Goal: Information Seeking & Learning: Learn about a topic

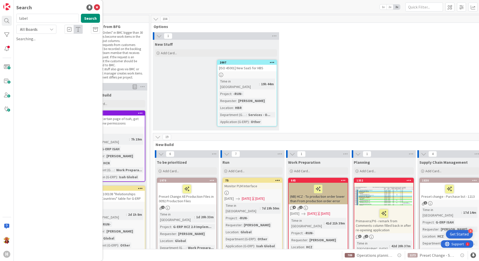
scroll to position [25, 0]
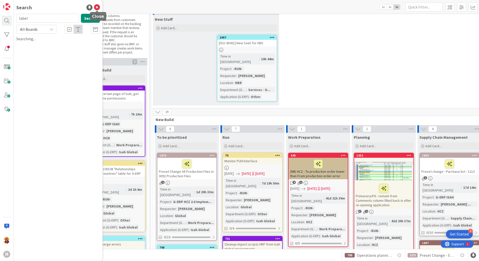
click at [97, 10] on icon at bounding box center [97, 8] width 6 height 6
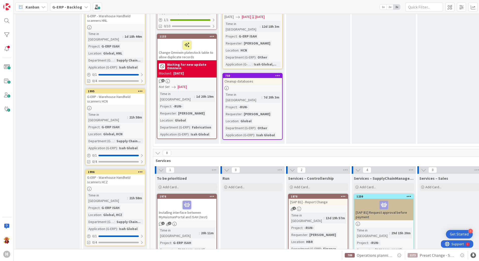
scroll to position [751, 0]
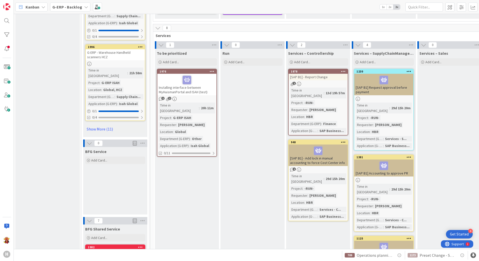
click at [202, 97] on div "1 1" at bounding box center [186, 99] width 59 height 4
click at [208, 75] on div at bounding box center [187, 80] width 56 height 11
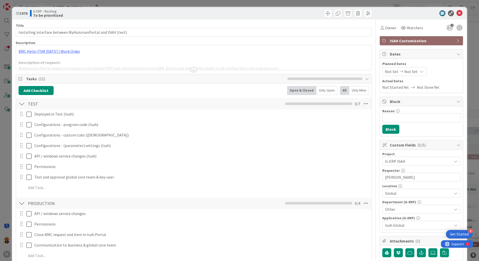
click at [193, 69] on div at bounding box center [194, 70] width 6 height 4
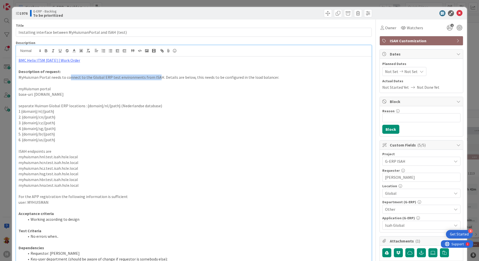
drag, startPoint x: 69, startPoint y: 77, endPoint x: 154, endPoint y: 77, distance: 84.8
click at [154, 77] on p "MyHuisman Portal needs to connect to the Global ERP test environments from ISAH…" at bounding box center [194, 78] width 350 height 6
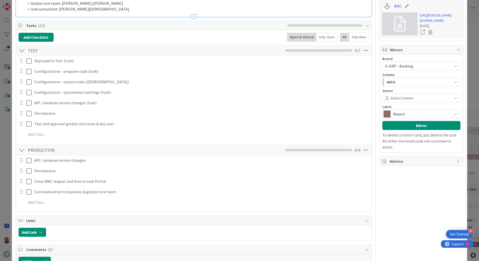
scroll to position [300, 0]
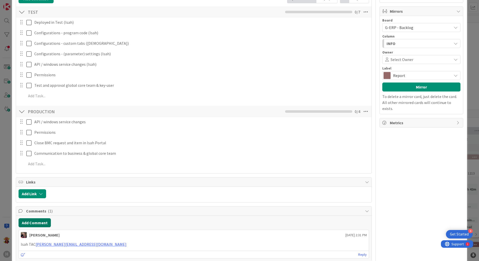
click at [37, 222] on button "Add Comment" at bounding box center [35, 222] width 32 height 9
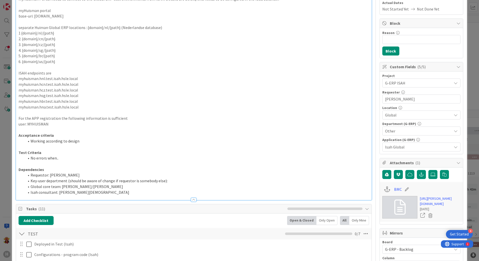
scroll to position [75, 0]
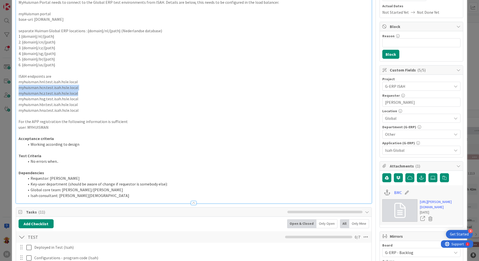
drag, startPoint x: 79, startPoint y: 94, endPoint x: 16, endPoint y: 90, distance: 63.4
click at [16, 90] on div "BMC Helix ITSM 23.3.02 | Work Order Description of request: MyHuisman Portal ne…" at bounding box center [193, 92] width 355 height 222
copy div "myhuisman.hcn.test.isah.hsle.local myhuisman.hcz.test.isah.hsle.local"
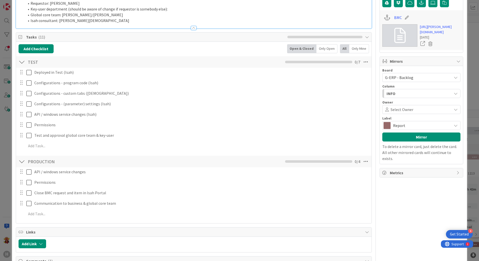
scroll to position [350, 0]
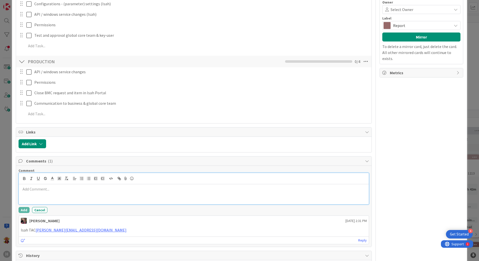
click at [180, 194] on div at bounding box center [194, 194] width 350 height 20
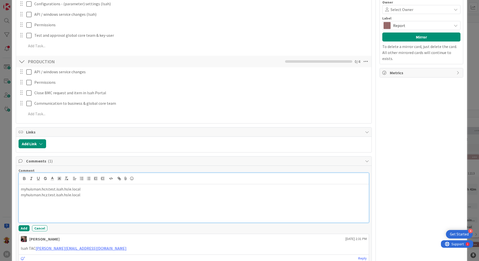
click at [40, 206] on p at bounding box center [194, 206] width 346 height 6
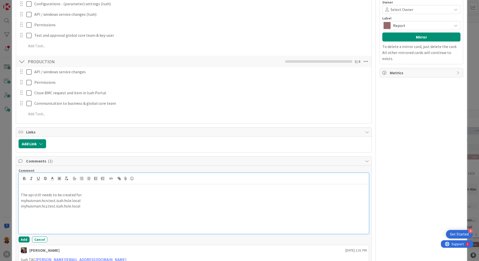
click at [20, 195] on div "The api still needs to be created for myhuisman.hcn.test.isah.hsle.local myhuis…" at bounding box center [194, 209] width 350 height 50
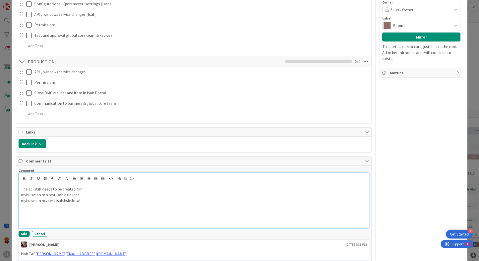
click at [87, 206] on p at bounding box center [194, 206] width 346 height 6
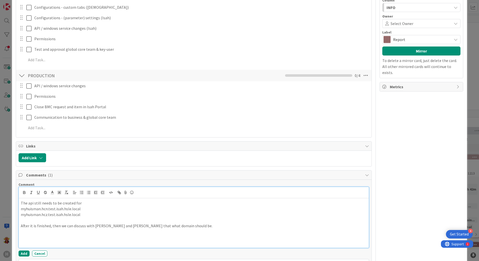
scroll to position [400, 0]
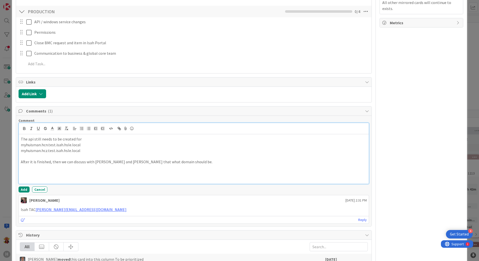
click at [85, 155] on p at bounding box center [194, 156] width 346 height 6
click at [42, 174] on p at bounding box center [194, 174] width 346 height 6
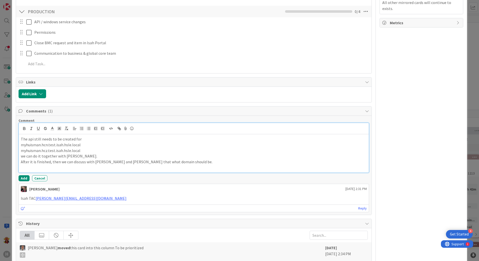
click at [60, 162] on p "After it is finished, then we can discuss with Christian and Ivo that what doma…" at bounding box center [194, 162] width 346 height 6
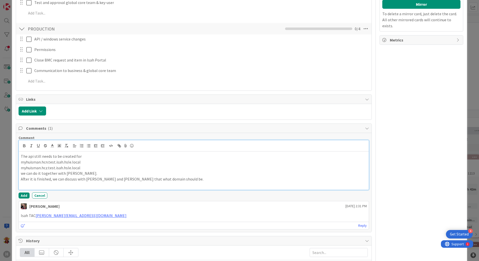
scroll to position [375, 0]
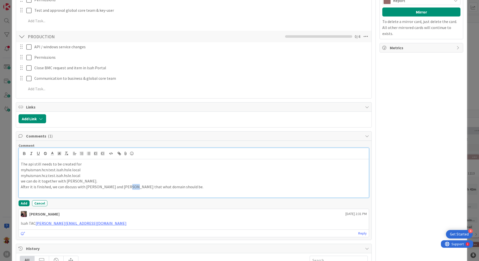
drag, startPoint x: 121, startPoint y: 188, endPoint x: 126, endPoint y: 186, distance: 5.4
click at [126, 186] on p "After it is finished, we can discuss with Christian and Ivo that what domain sh…" at bounding box center [194, 187] width 346 height 6
click at [153, 191] on p at bounding box center [194, 193] width 346 height 6
click at [171, 188] on p "After it is finished, we can discuss with Christian and Ivo that what domain sh…" at bounding box center [194, 187] width 346 height 6
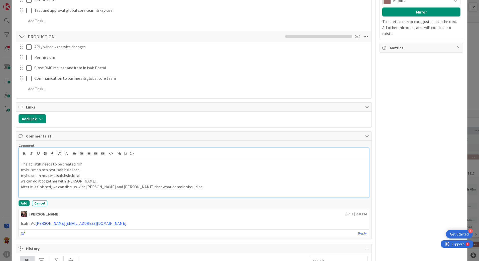
click at [164, 194] on p at bounding box center [194, 193] width 346 height 6
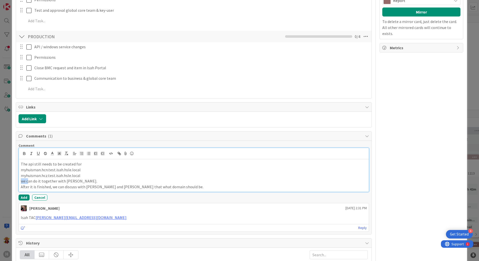
drag, startPoint x: 28, startPoint y: 182, endPoint x: 3, endPoint y: 180, distance: 25.3
click at [3, 180] on div "ID 1976 G-ERP - Backlog To be prioritized Title 60 / 128 Installing interface b…" at bounding box center [239, 130] width 479 height 261
click at [20, 198] on button "Add" at bounding box center [24, 198] width 11 height 6
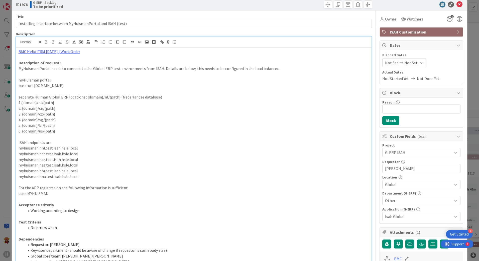
scroll to position [0, 0]
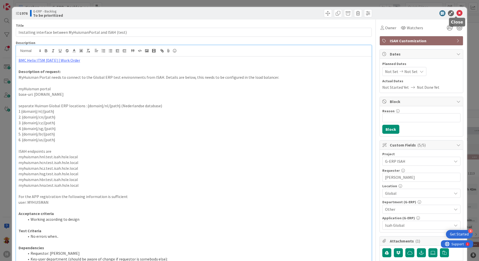
click at [457, 11] on icon at bounding box center [459, 13] width 6 height 6
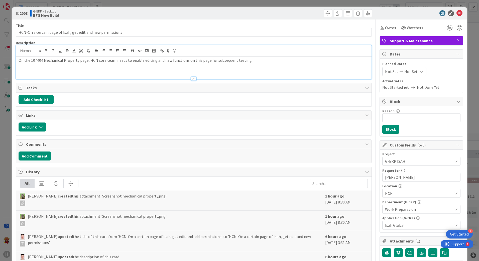
click at [118, 63] on p "On the 107404 Mechanical Property page, HCN core team needs to enable editing a…" at bounding box center [194, 61] width 350 height 6
click at [456, 13] on icon at bounding box center [459, 13] width 6 height 6
